Goal: Browse casually

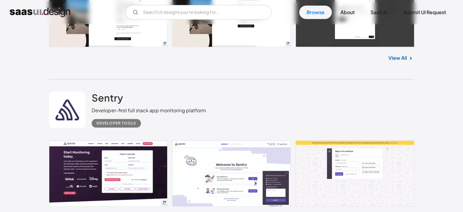
scroll to position [792, 0]
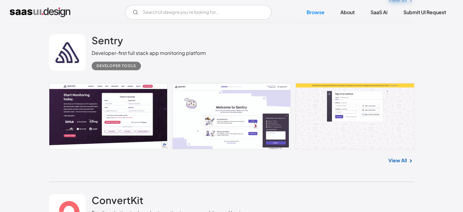
click at [238, 132] on link at bounding box center [232, 116] width 366 height 66
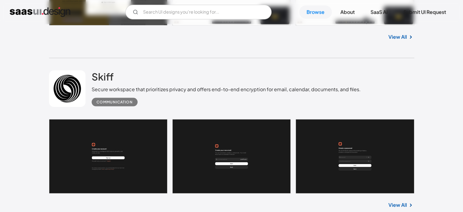
scroll to position [3656, 0]
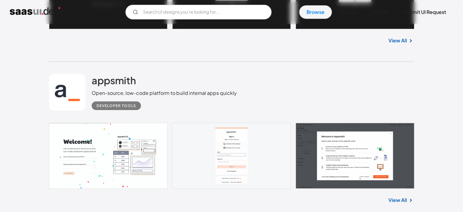
click at [129, 136] on link at bounding box center [232, 156] width 366 height 66
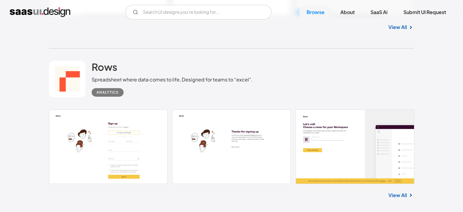
scroll to position [4540, 0]
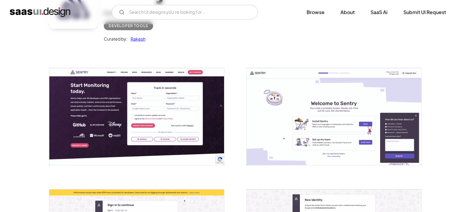
scroll to position [152, 0]
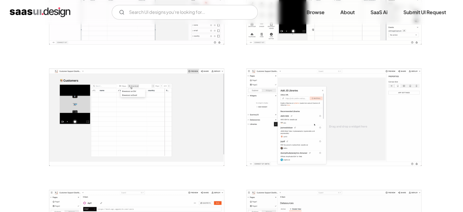
scroll to position [670, 0]
